Goal: Task Accomplishment & Management: Use online tool/utility

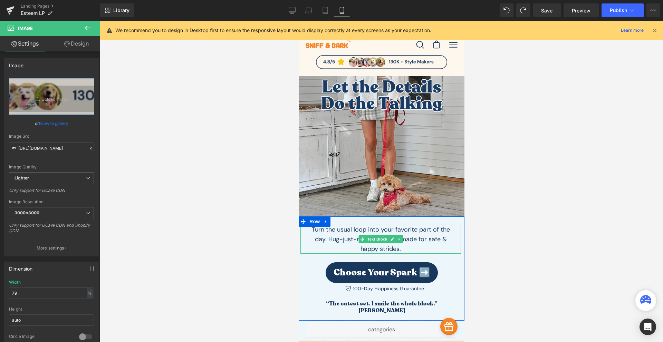
scroll to position [80, 0]
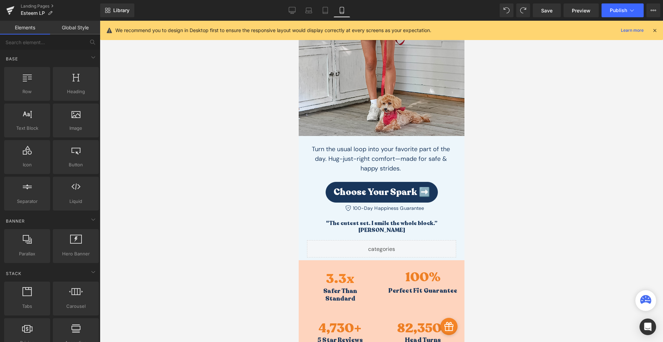
click at [491, 187] on div at bounding box center [381, 181] width 563 height 321
click at [499, 173] on div at bounding box center [381, 181] width 563 height 321
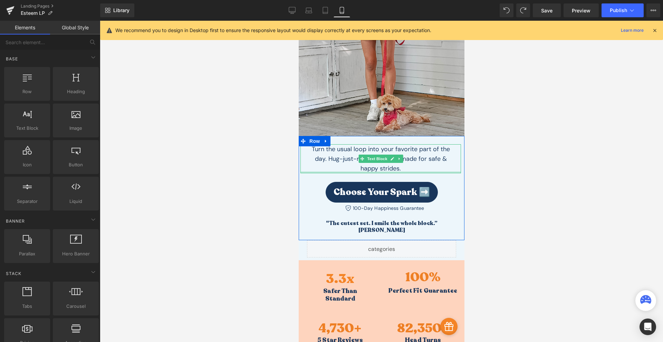
scroll to position [0, 0]
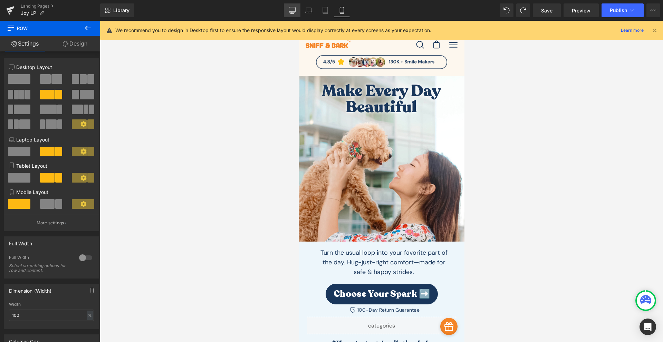
click at [294, 9] on icon at bounding box center [292, 10] width 7 height 7
type input "1200"
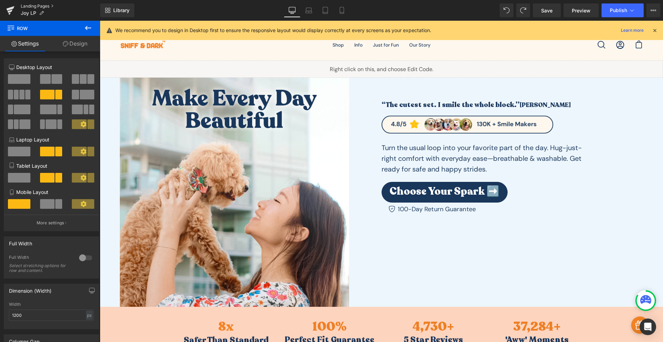
click at [49, 7] on link "Landing Pages" at bounding box center [60, 6] width 79 height 6
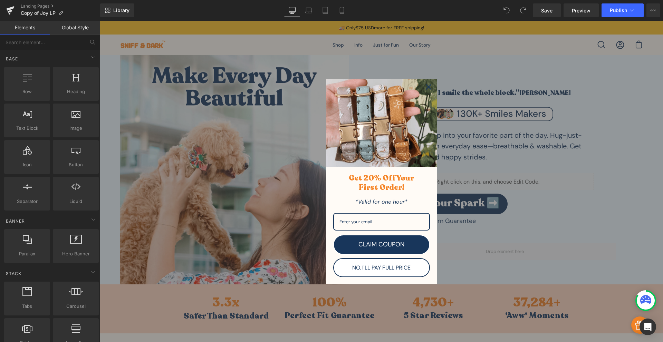
click at [428, 88] on icon "close icon" at bounding box center [429, 87] width 6 height 6
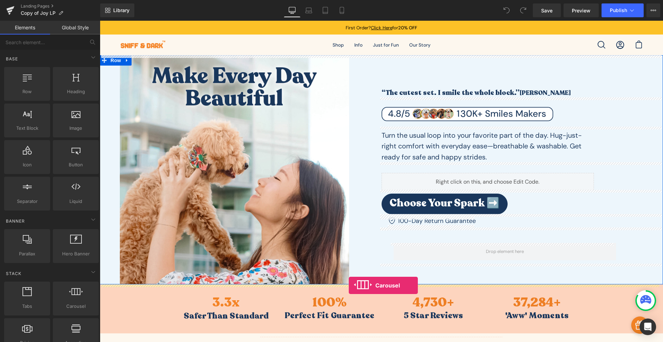
drag, startPoint x: 169, startPoint y: 319, endPoint x: 349, endPoint y: 285, distance: 182.9
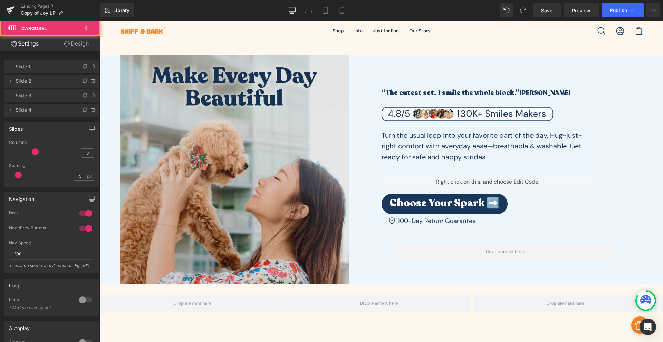
scroll to position [80, 0]
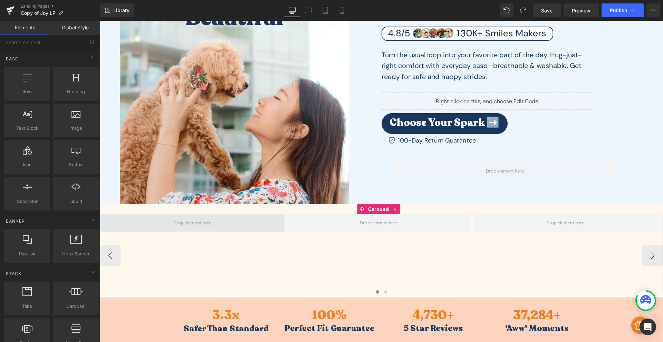
click at [172, 221] on span at bounding box center [192, 223] width 43 height 10
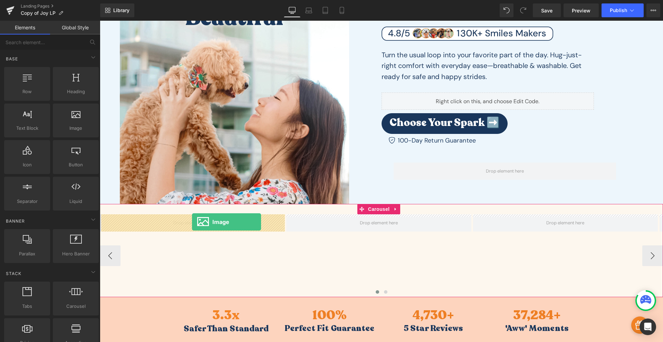
drag, startPoint x: 167, startPoint y: 145, endPoint x: 192, endPoint y: 222, distance: 81.3
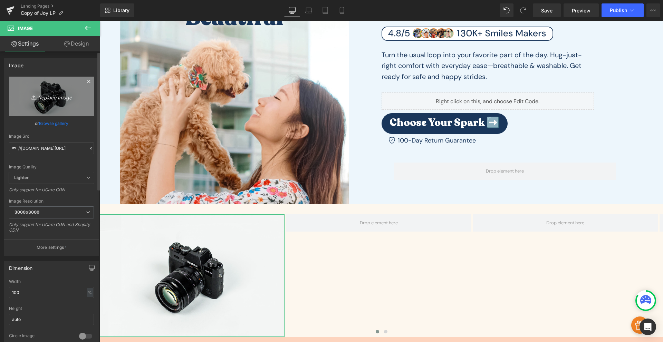
click at [43, 98] on icon "Replace Image" at bounding box center [51, 96] width 55 height 9
type input "C:\fakepath\Frame_21.png"
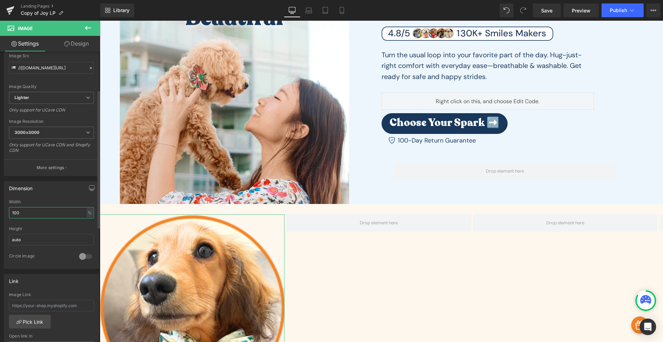
drag, startPoint x: 26, startPoint y: 215, endPoint x: 1, endPoint y: 217, distance: 24.9
click at [1, 217] on div "Dimension 100% Width 100 % % px auto Height auto 0 Circle Image" at bounding box center [51, 222] width 103 height 93
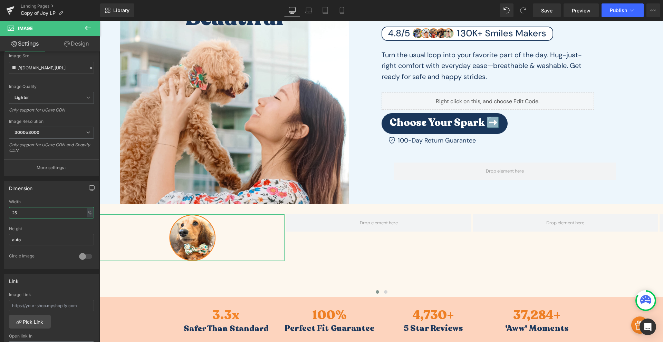
drag, startPoint x: 26, startPoint y: 214, endPoint x: -16, endPoint y: 207, distance: 42.7
click at [0, 207] on html "Image You are previewing how the will restyle your page. You can not edit Eleme…" at bounding box center [331, 171] width 663 height 342
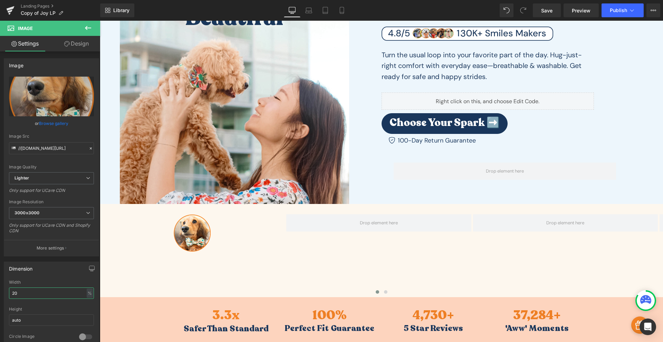
type input "20"
click at [84, 30] on button at bounding box center [88, 28] width 24 height 15
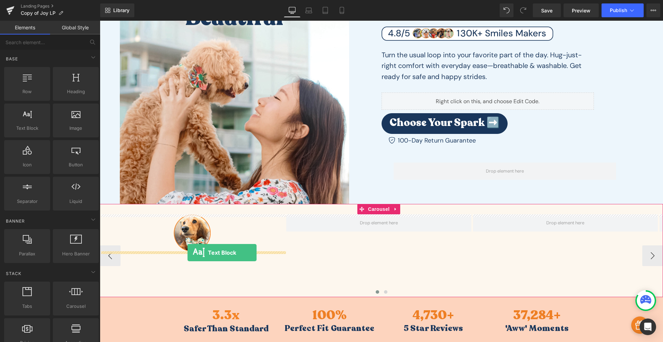
drag, startPoint x: 127, startPoint y: 140, endPoint x: 187, endPoint y: 253, distance: 127.9
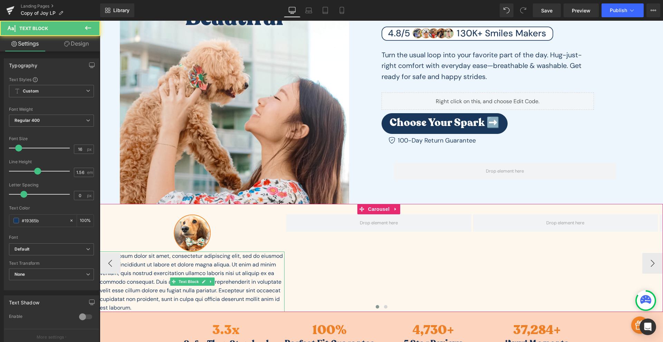
click at [203, 271] on p "Lorem ipsum dolor sit amet, consectetur adipiscing elit, sed do eiusmod tempor …" at bounding box center [192, 282] width 185 height 60
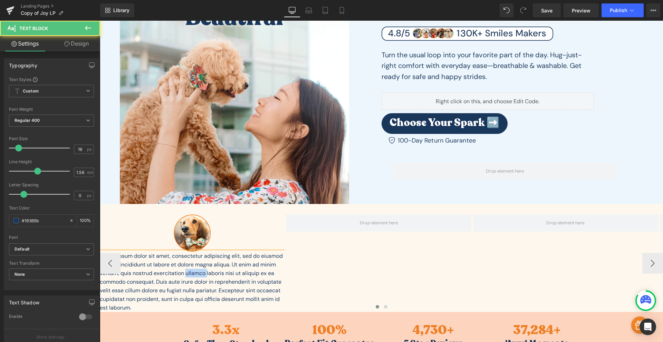
click at [203, 271] on p "Lorem ipsum dolor sit amet, consectetur adipiscing elit, sed do eiusmod tempor …" at bounding box center [192, 282] width 185 height 60
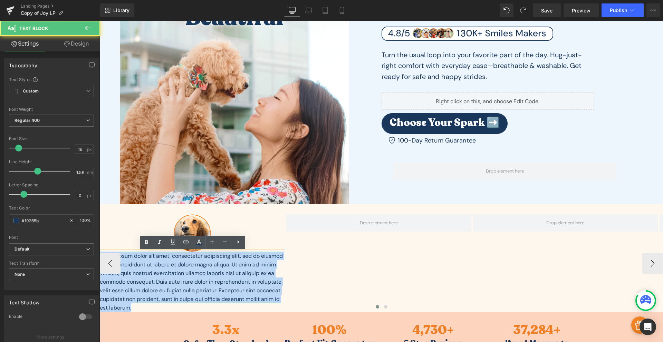
click at [203, 271] on p "Lorem ipsum dolor sit amet, consectetur adipiscing elit, sed do eiusmod tempor …" at bounding box center [192, 282] width 185 height 60
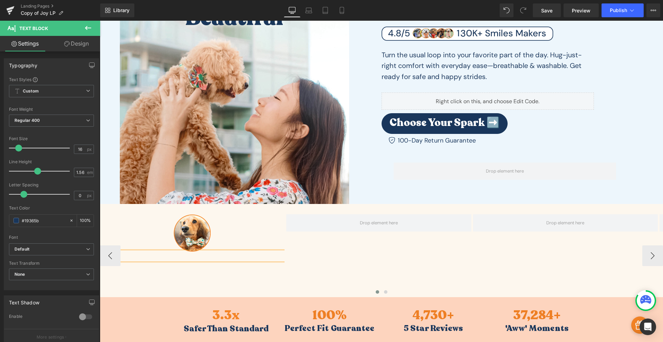
click at [216, 259] on p "Best se" at bounding box center [192, 256] width 185 height 9
click at [47, 249] on b "Default" at bounding box center [49, 249] width 71 height 6
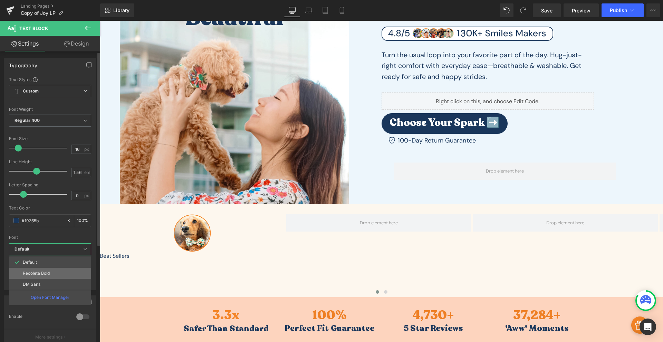
click at [46, 273] on p "Recoleta Bold" at bounding box center [36, 273] width 27 height 5
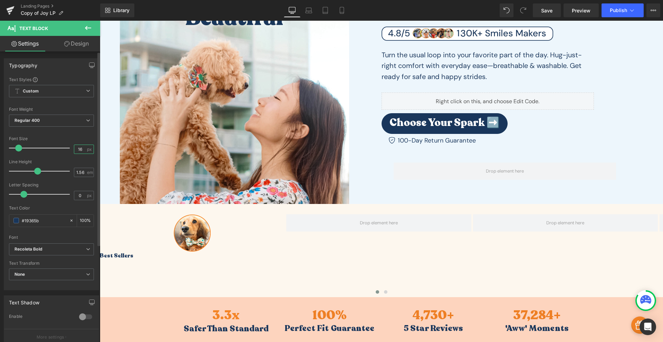
click at [77, 148] on input "16" at bounding box center [80, 149] width 12 height 9
type input "18"
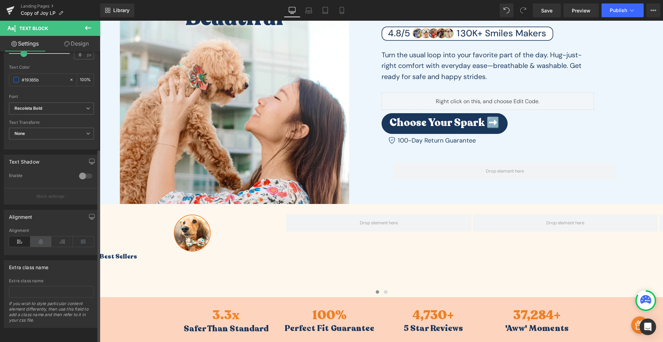
click at [39, 236] on icon at bounding box center [40, 241] width 21 height 10
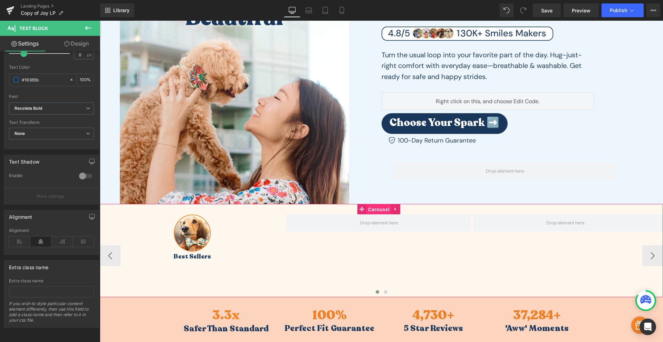
click at [374, 211] on span "Carousel" at bounding box center [378, 209] width 25 height 10
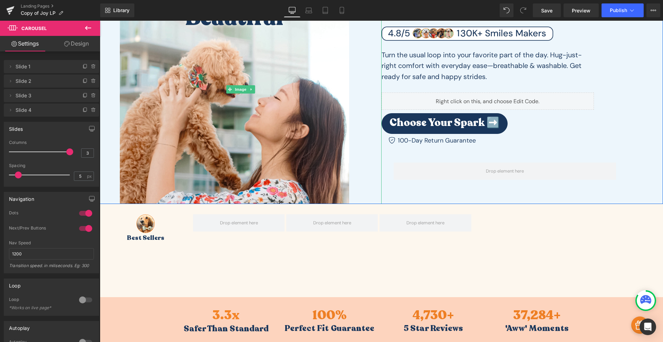
drag, startPoint x: 137, startPoint y: 174, endPoint x: 109, endPoint y: 158, distance: 31.8
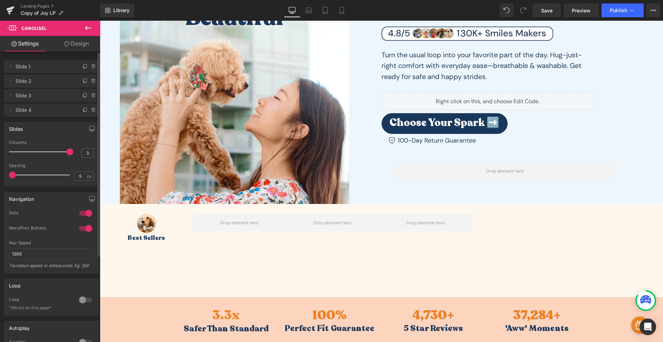
drag, startPoint x: 18, startPoint y: 174, endPoint x: 1, endPoint y: 183, distance: 19.1
click at [1, 183] on div "Slides 3 Columns 3 3 Columns 3 3 Columns 3 1 Columns 1 5px Spacing 5 px 5px Spa…" at bounding box center [51, 152] width 103 height 70
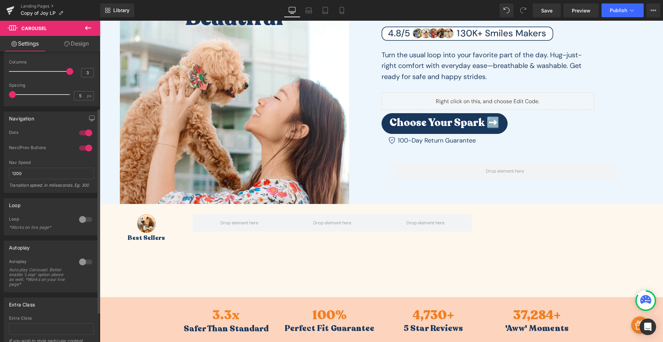
scroll to position [123, 0]
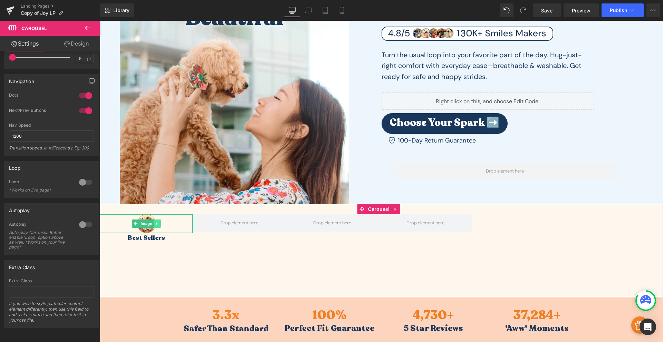
click at [157, 224] on icon at bounding box center [156, 224] width 1 height 2
click at [153, 224] on icon at bounding box center [154, 224] width 4 height 4
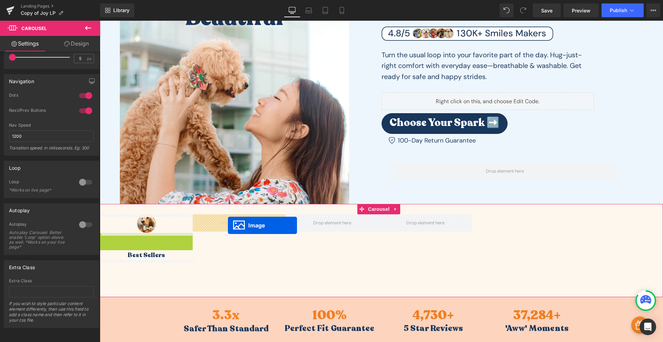
drag, startPoint x: 134, startPoint y: 242, endPoint x: 228, endPoint y: 225, distance: 95.4
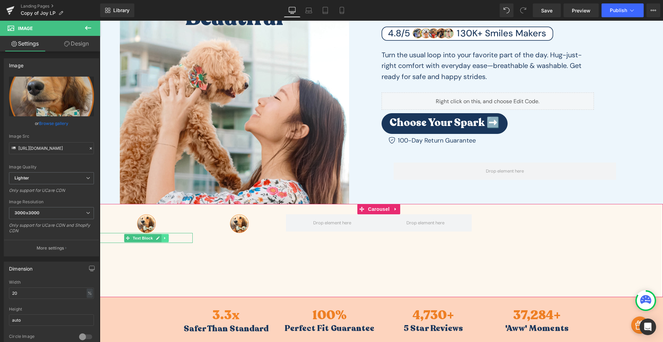
click at [166, 238] on icon at bounding box center [165, 238] width 4 height 4
click at [163, 238] on icon at bounding box center [161, 238] width 4 height 4
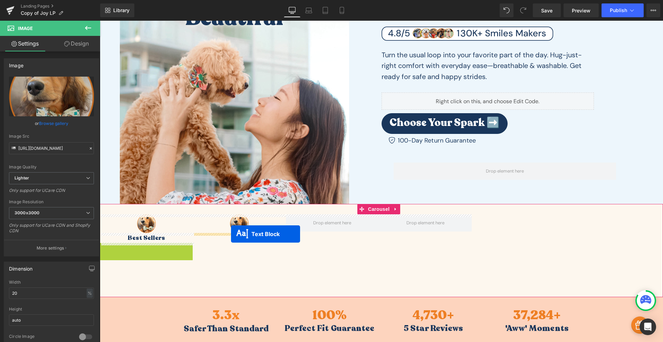
drag, startPoint x: 128, startPoint y: 249, endPoint x: 231, endPoint y: 234, distance: 103.5
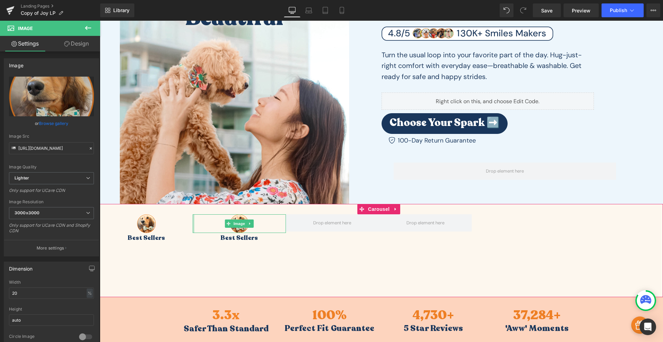
drag, startPoint x: 194, startPoint y: 224, endPoint x: 180, endPoint y: 236, distance: 18.3
click at [180, 236] on div "Image Best Sellers Text Block Image Best Sellers Text Block" at bounding box center [286, 255] width 372 height 83
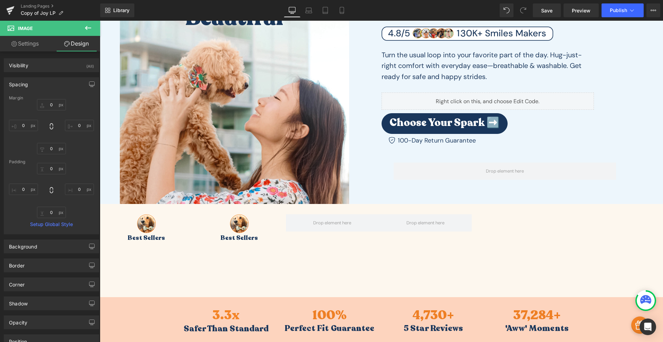
click at [93, 33] on button at bounding box center [88, 28] width 24 height 15
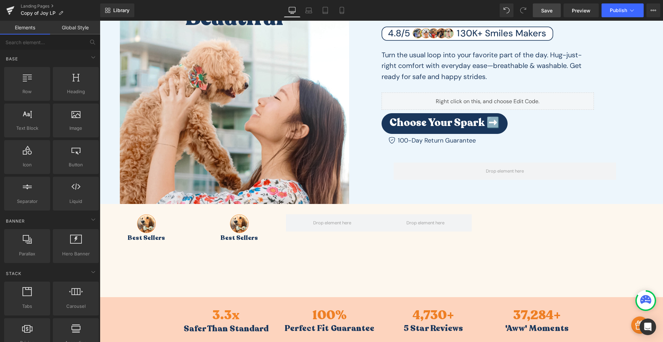
click at [556, 14] on link "Save" at bounding box center [547, 10] width 28 height 14
click at [575, 10] on span "Preview" at bounding box center [581, 10] width 19 height 7
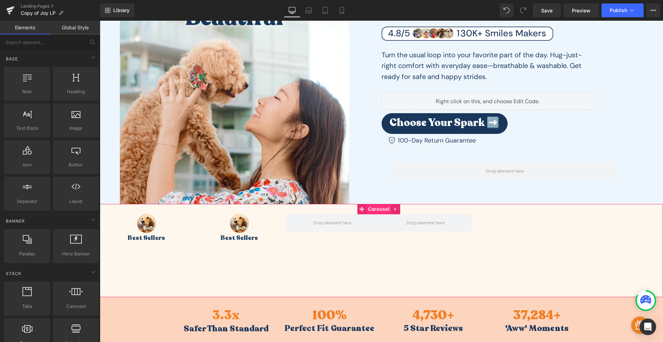
click at [380, 209] on span "Carousel" at bounding box center [378, 209] width 25 height 10
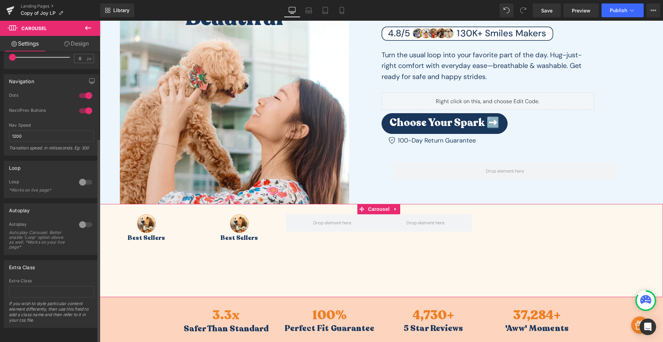
scroll to position [0, 0]
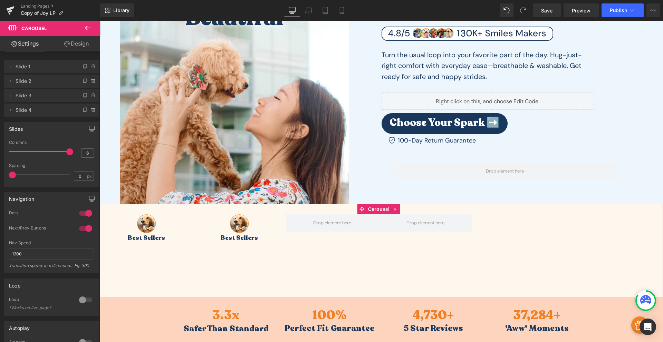
click at [70, 40] on link "Design" at bounding box center [76, 44] width 50 height 16
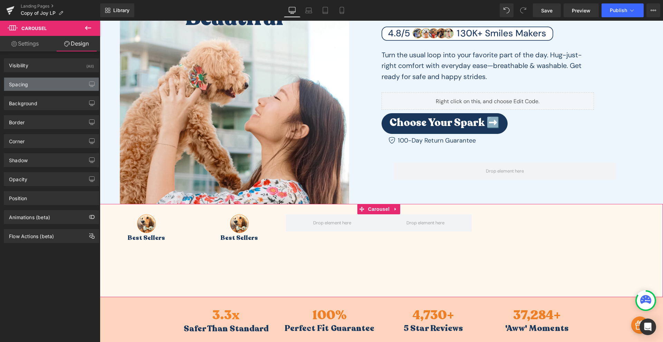
click at [54, 84] on div "Spacing" at bounding box center [51, 84] width 95 height 13
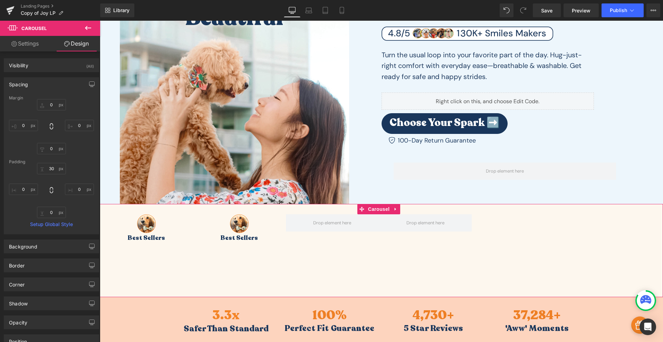
click at [54, 84] on div "Spacing" at bounding box center [51, 84] width 95 height 13
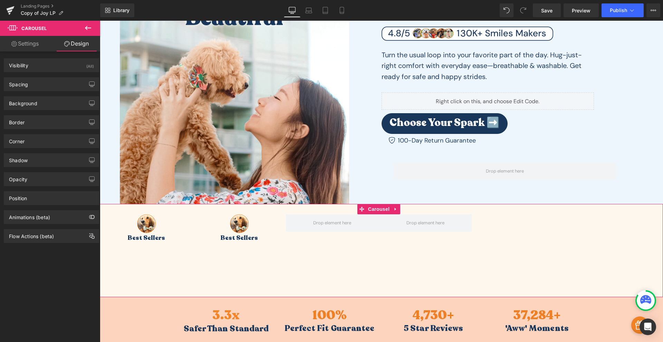
click at [17, 42] on link "Settings" at bounding box center [25, 44] width 50 height 16
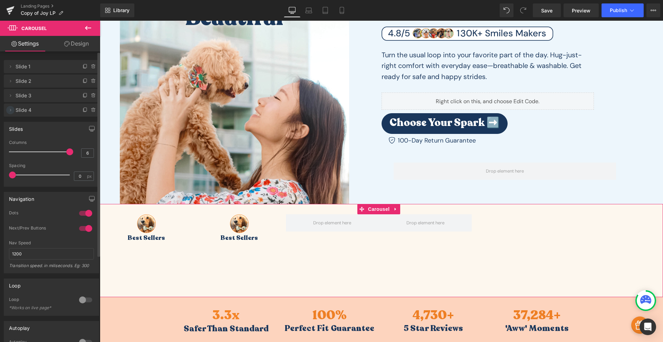
click at [10, 107] on icon at bounding box center [11, 110] width 6 height 6
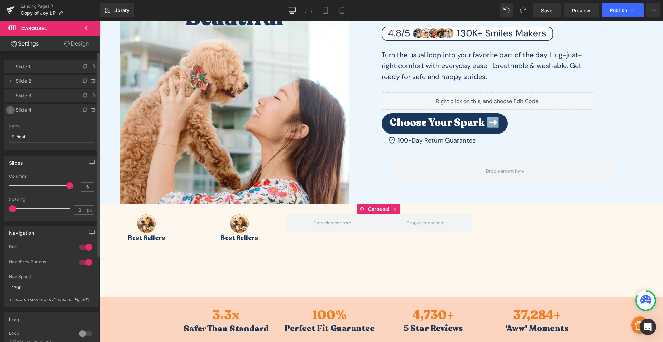
click at [10, 107] on icon at bounding box center [11, 110] width 6 height 6
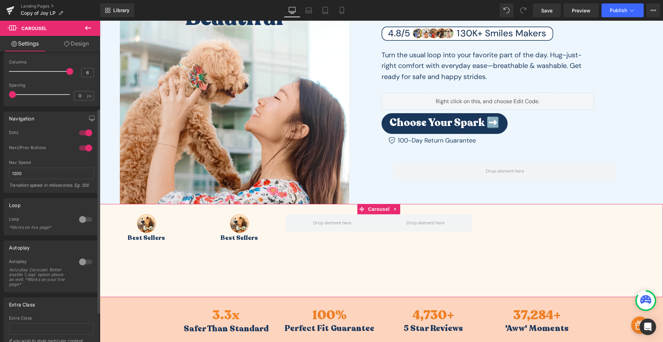
scroll to position [123, 0]
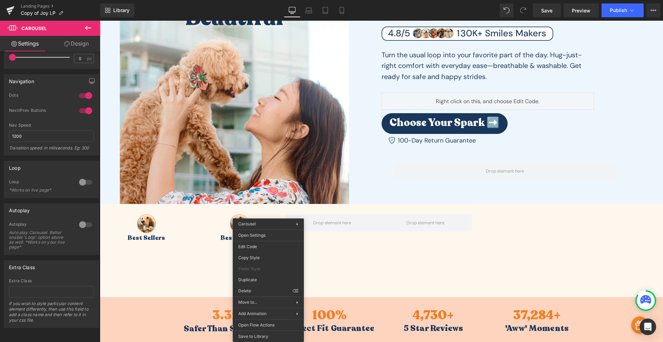
click at [268, 0] on div "Carousel You are previewing how the will restyle your page. You can not edit El…" at bounding box center [331, 0] width 663 height 0
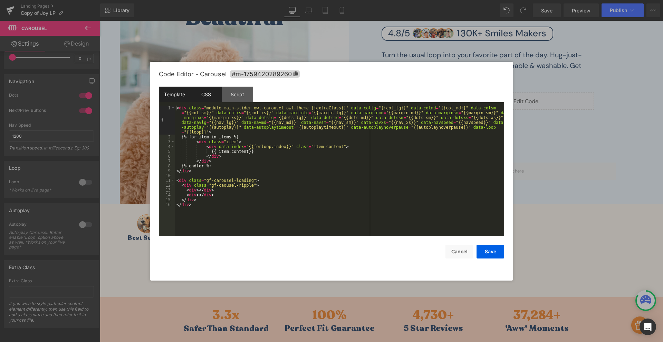
click at [209, 95] on div "CSS" at bounding box center [205, 95] width 31 height 16
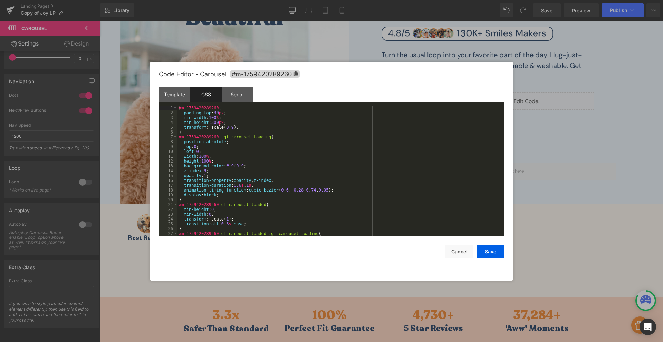
click at [214, 117] on div "#m-1759420289260 { padding-top : 30 px ; min-width : 100 % ; min-height : 300 p…" at bounding box center [339, 176] width 324 height 140
click at [490, 254] on button "Save" at bounding box center [490, 252] width 28 height 14
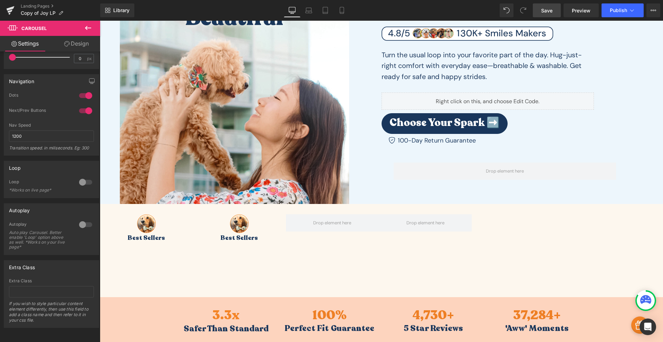
click at [555, 12] on link "Save" at bounding box center [547, 10] width 28 height 14
click at [578, 8] on span "Preview" at bounding box center [581, 10] width 19 height 7
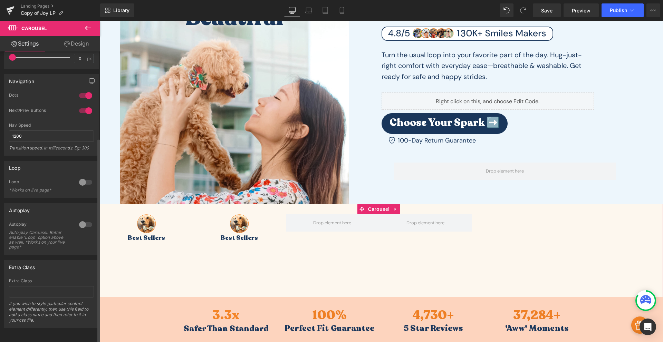
scroll to position [0, 0]
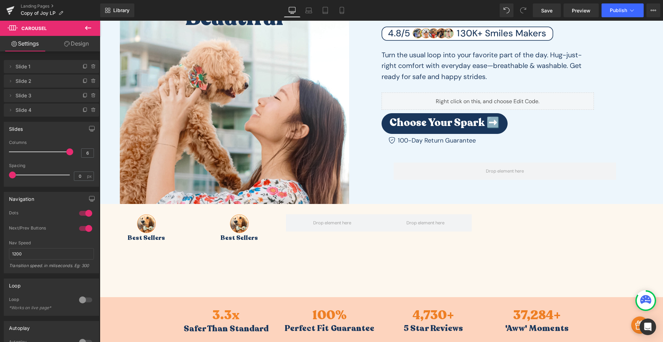
click at [91, 25] on icon at bounding box center [88, 28] width 8 height 8
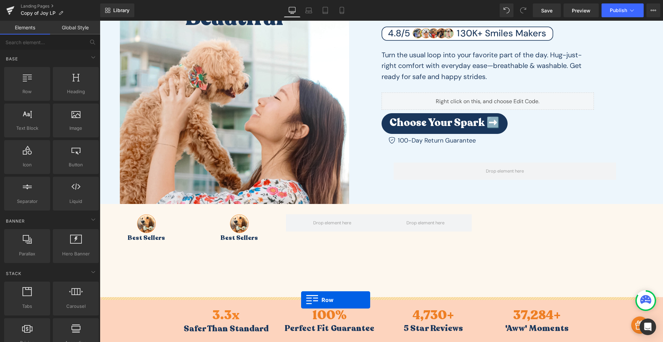
drag, startPoint x: 130, startPoint y: 104, endPoint x: 301, endPoint y: 300, distance: 260.1
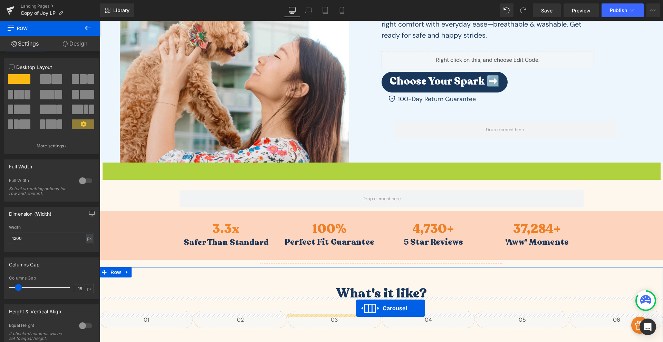
scroll to position [136, 0]
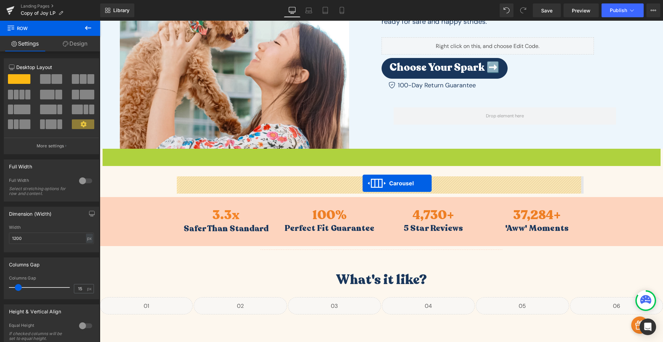
drag, startPoint x: 363, startPoint y: 207, endPoint x: 362, endPoint y: 183, distance: 24.2
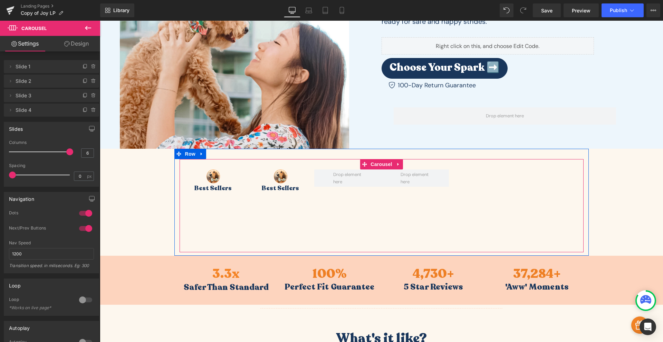
drag, startPoint x: 329, startPoint y: 230, endPoint x: 0, endPoint y: 342, distance: 347.8
